Goal: Use online tool/utility: Utilize a website feature to perform a specific function

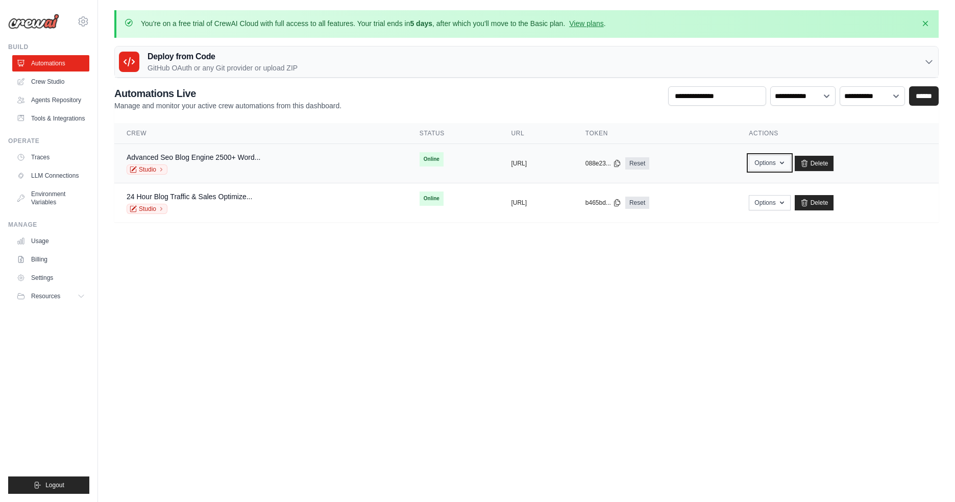
click at [790, 163] on button "Options" at bounding box center [769, 162] width 41 height 15
click at [703, 66] on div "Deploy from Code GitHub OAuth or any Git provider or upload ZIP" at bounding box center [526, 61] width 823 height 31
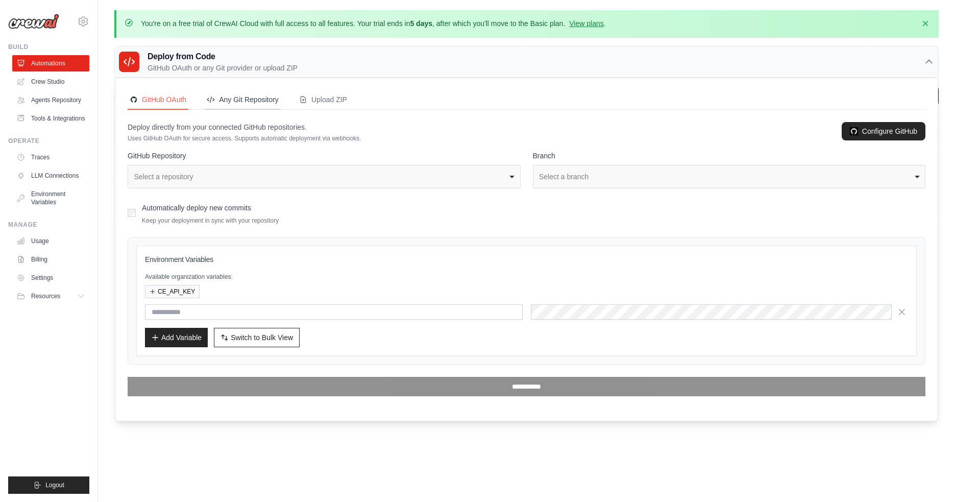
click at [243, 102] on div "Any Git Repository" at bounding box center [243, 99] width 72 height 10
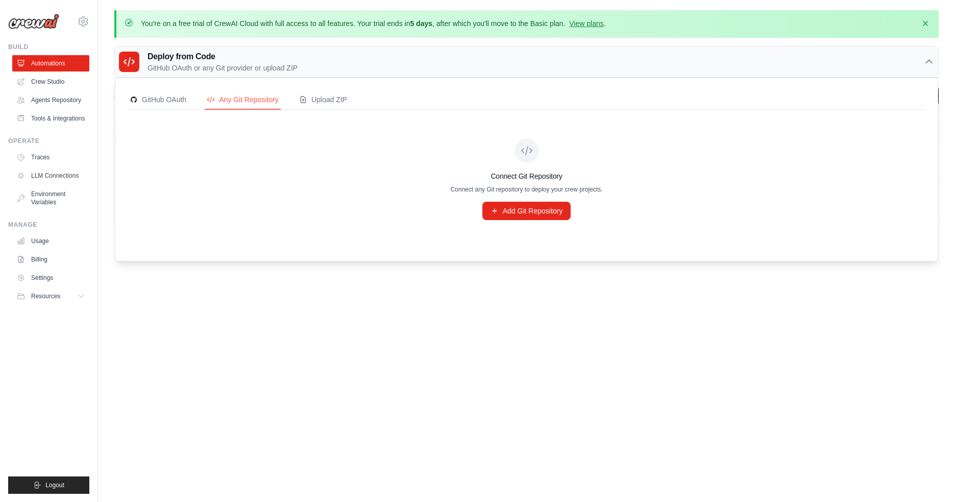
click at [338, 88] on div "GitHub OAuth Any Git Repository Upload ZIP Deploy directly from your connected …" at bounding box center [526, 169] width 822 height 183
click at [146, 101] on div "GitHub OAuth" at bounding box center [158, 99] width 57 height 10
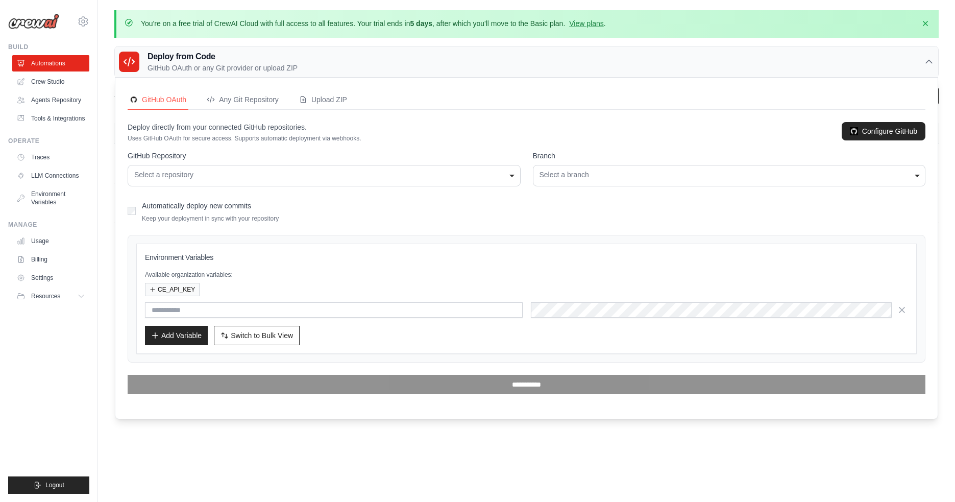
click at [925, 62] on icon at bounding box center [929, 62] width 10 height 10
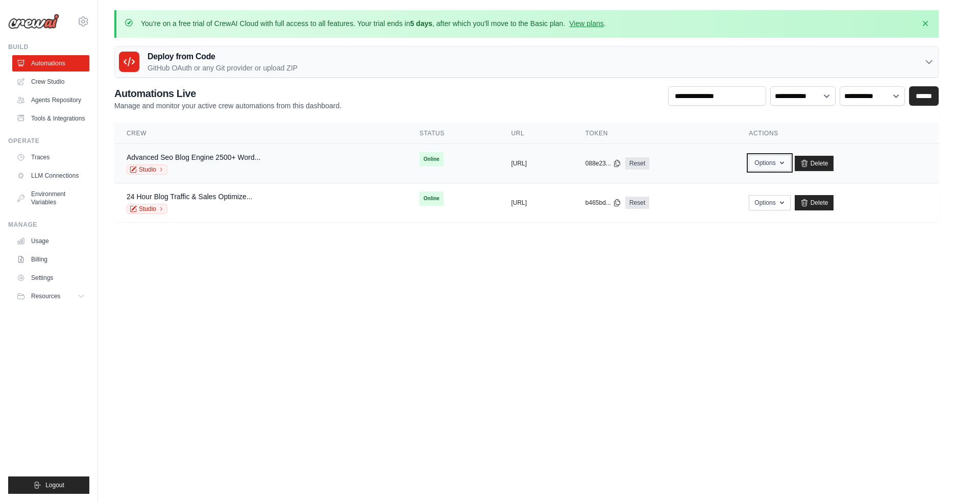
click at [790, 164] on button "Options" at bounding box center [769, 162] width 41 height 15
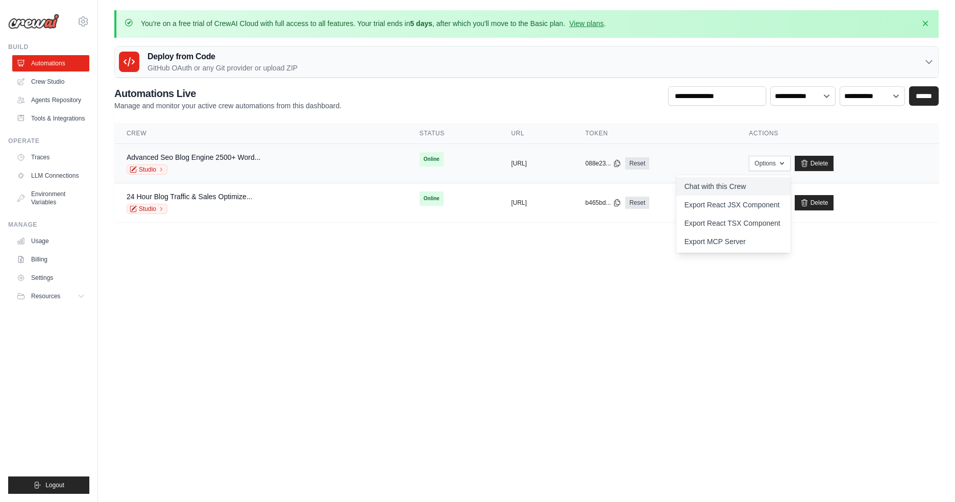
click at [740, 188] on link "Chat with this Crew" at bounding box center [733, 186] width 114 height 18
click at [62, 84] on link "Crew Studio" at bounding box center [51, 81] width 77 height 16
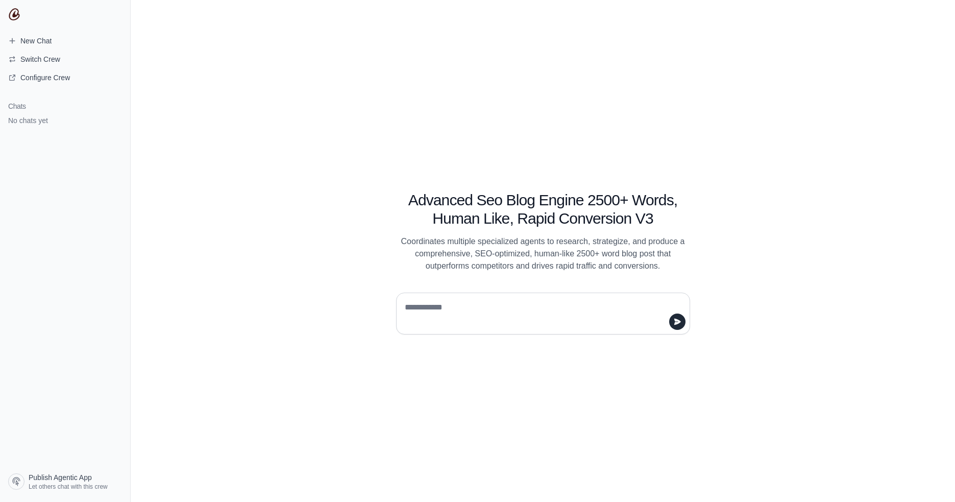
click at [420, 306] on textarea at bounding box center [540, 313] width 275 height 29
click at [49, 482] on span "Publish Agentic App" at bounding box center [60, 477] width 63 height 10
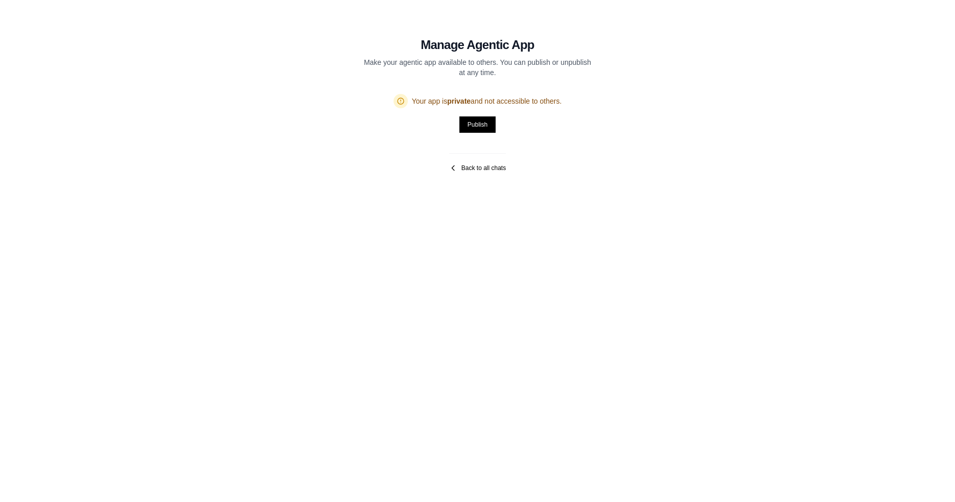
click at [478, 167] on link "Back to all chats" at bounding box center [477, 168] width 57 height 8
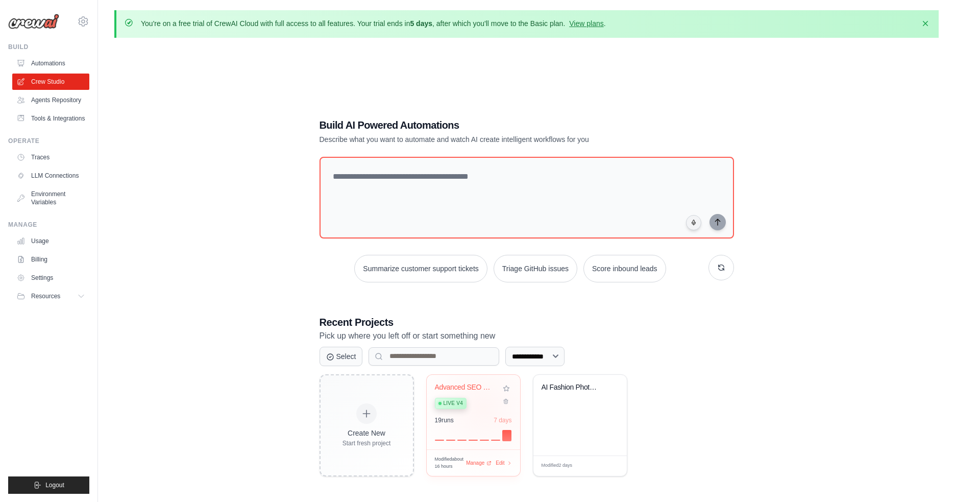
click at [483, 407] on div "Advanced SEO Blog Engine - 2500+ Wo... Live v4" at bounding box center [466, 398] width 62 height 31
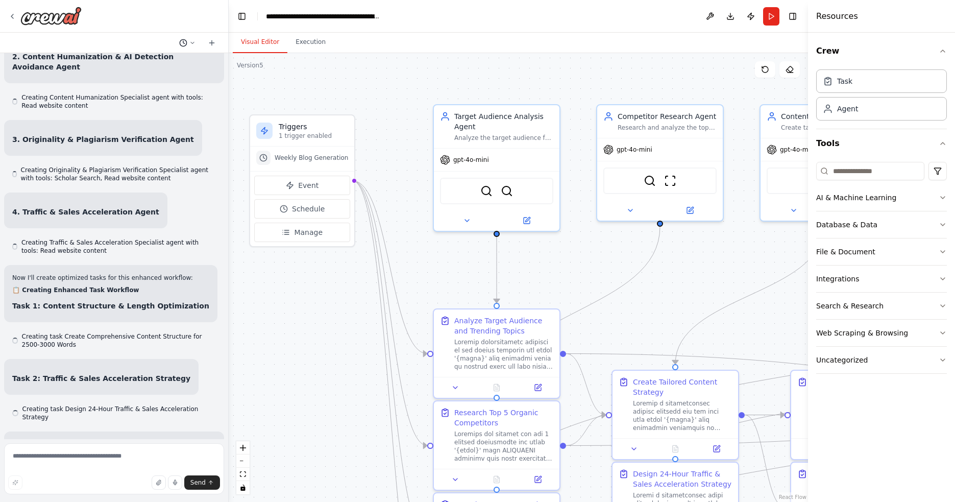
click at [191, 40] on icon at bounding box center [192, 43] width 6 height 6
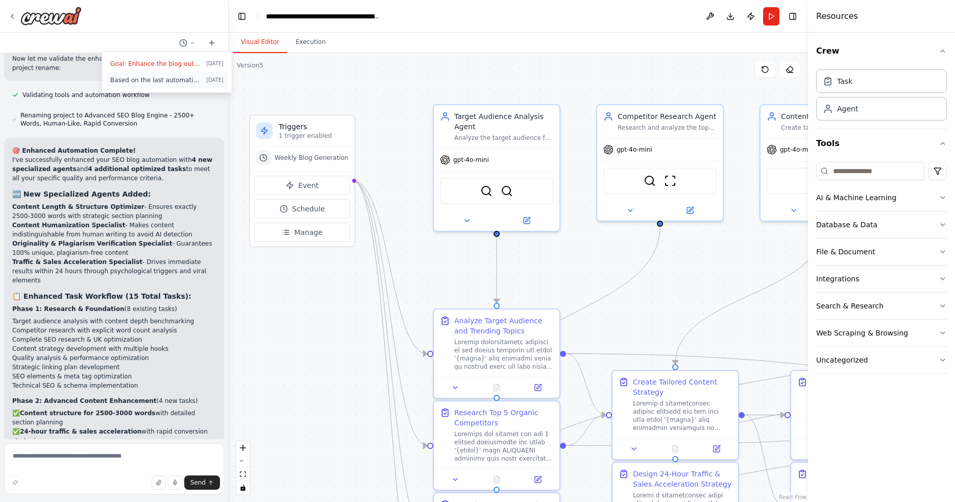
scroll to position [8311, 0]
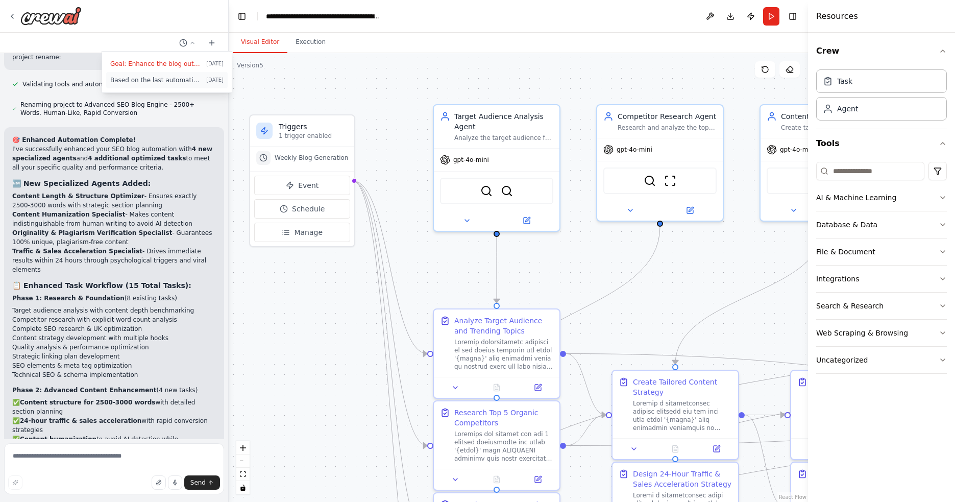
click at [142, 81] on span "Based on the last automation run, please analyze the error, and if applicable, …" at bounding box center [156, 80] width 92 height 8
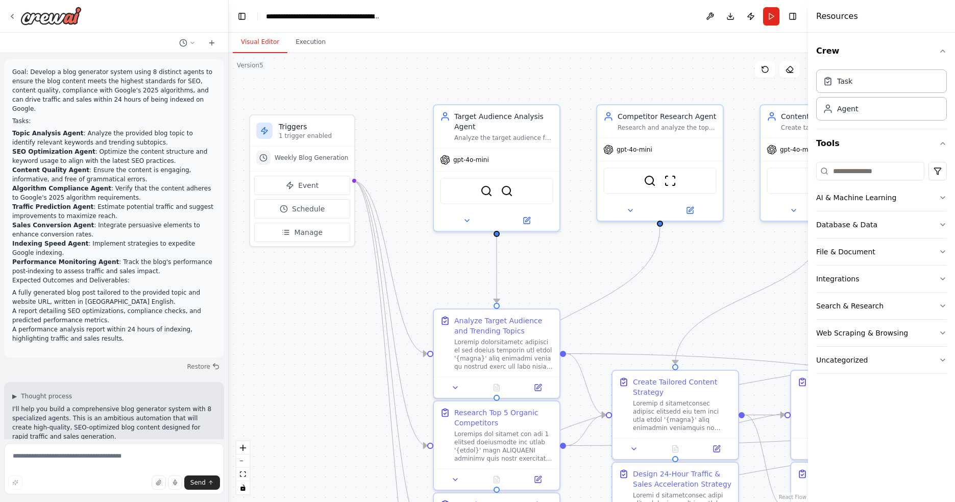
scroll to position [49, 0]
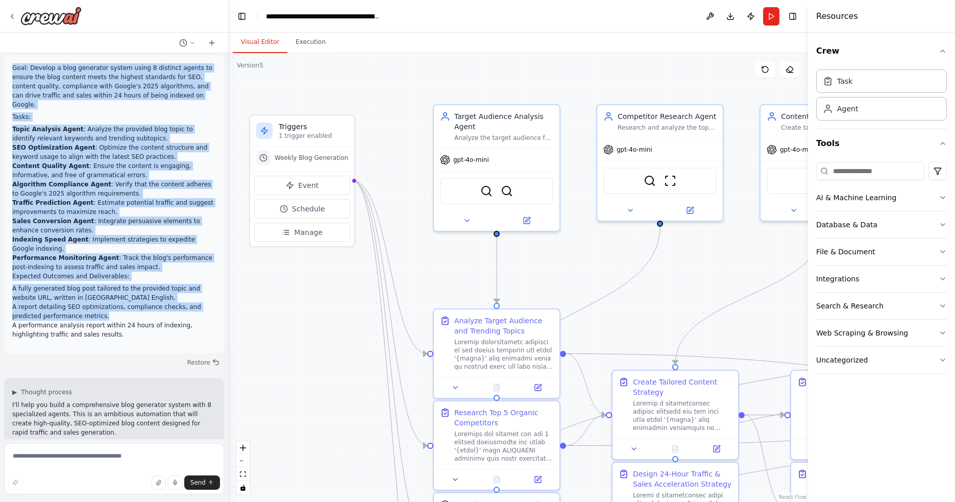
drag, startPoint x: 12, startPoint y: 66, endPoint x: 140, endPoint y: 306, distance: 271.6
click at [140, 306] on div "Goal: Develop a blog generator system using 8 distinct agents to ensure the blo…" at bounding box center [114, 201] width 204 height 276
copy div "Goal: Develop a blog generator system using 8 distinct agents to ensure the blo…"
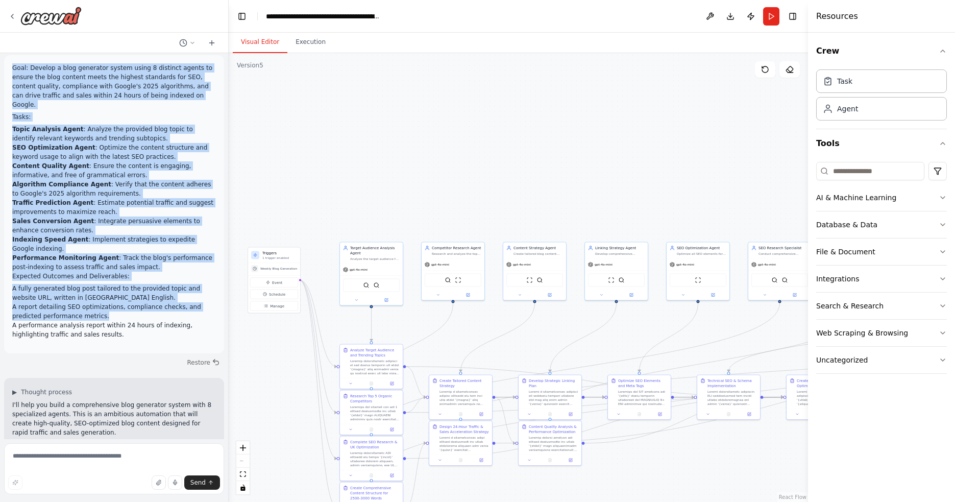
copy div "Goal: Develop a blog generator system using 8 distinct agents to ensure the blo…"
